Goal: Information Seeking & Learning: Check status

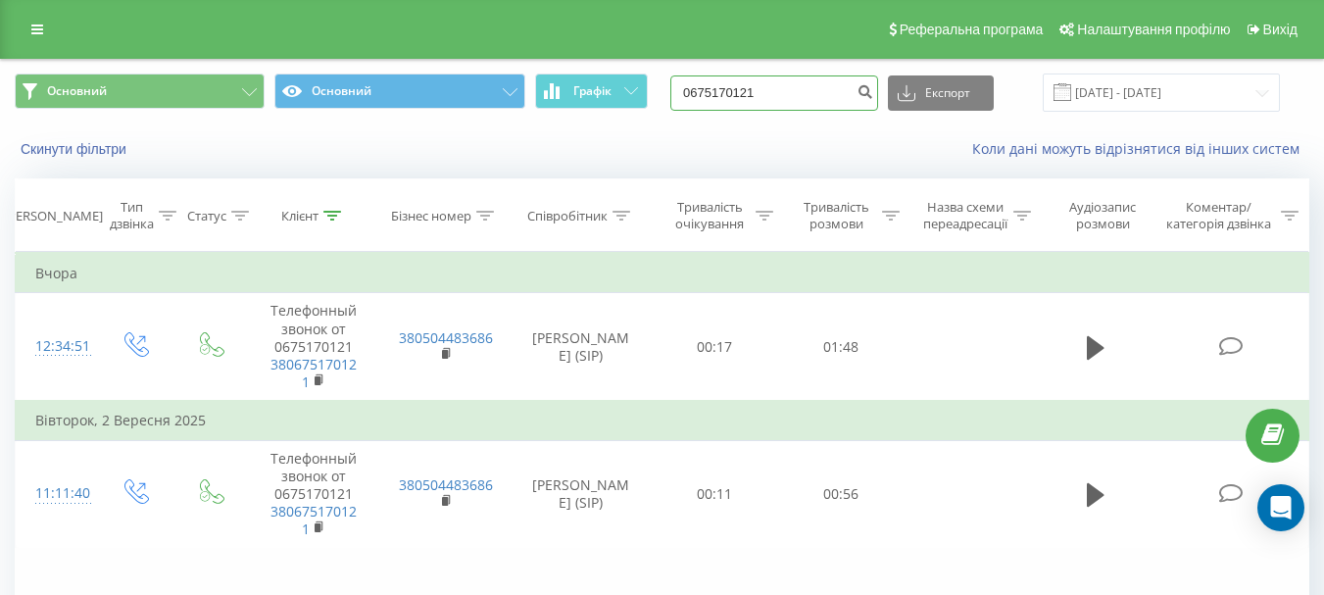
drag, startPoint x: 810, startPoint y: 95, endPoint x: 676, endPoint y: 95, distance: 133.3
click at [676, 95] on div "Основний Основний Графік 0675170121 Експорт .csv .xls .xlsx [DATE] - [DATE]" at bounding box center [662, 93] width 1295 height 38
paste input "2519678"
type input "0672519678"
click at [873, 88] on icon "submit" at bounding box center [865, 89] width 17 height 12
